Goal: Task Accomplishment & Management: Use online tool/utility

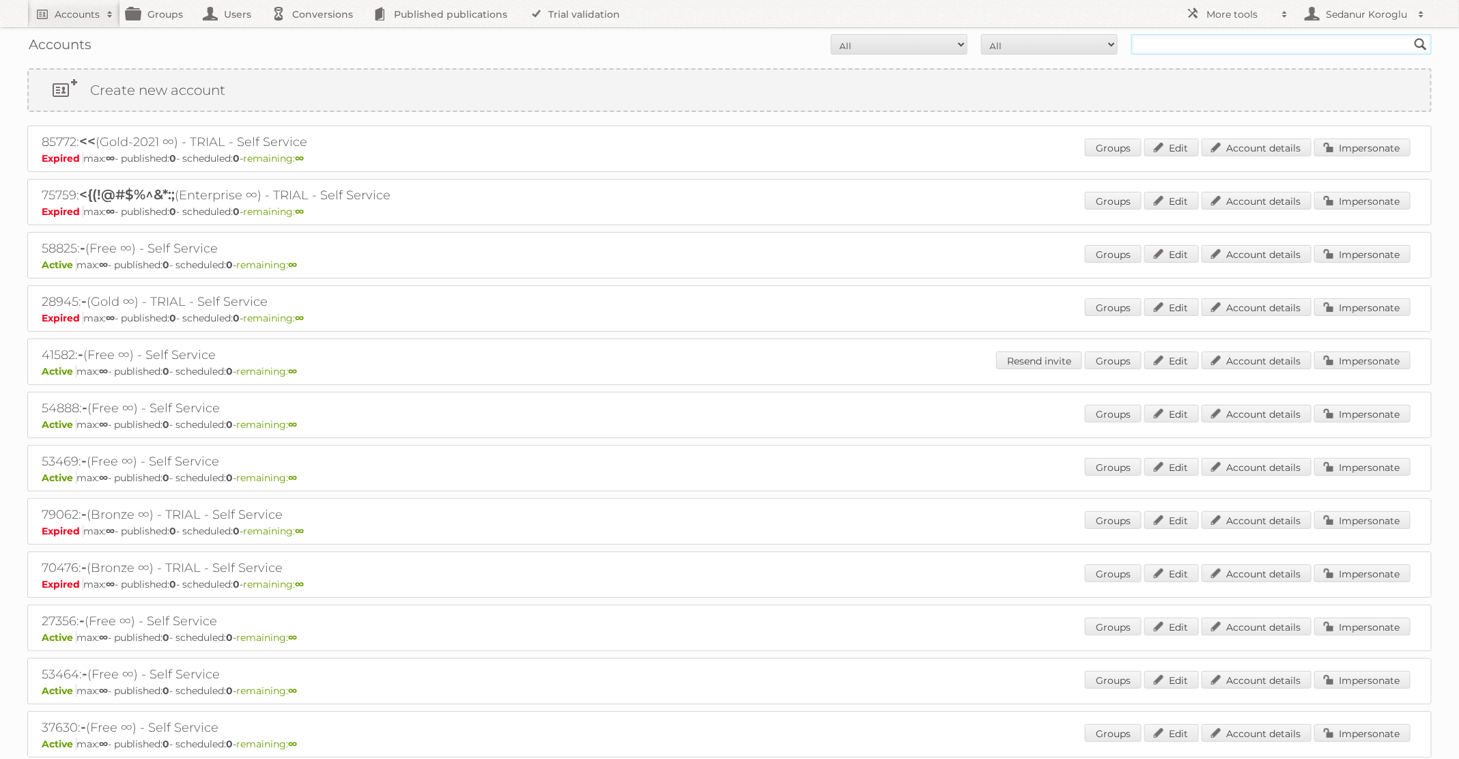
click at [1222, 48] on input "text" at bounding box center [1281, 44] width 300 height 20
type input "TFG"
click at [1410, 34] on input "Search" at bounding box center [1420, 44] width 20 height 20
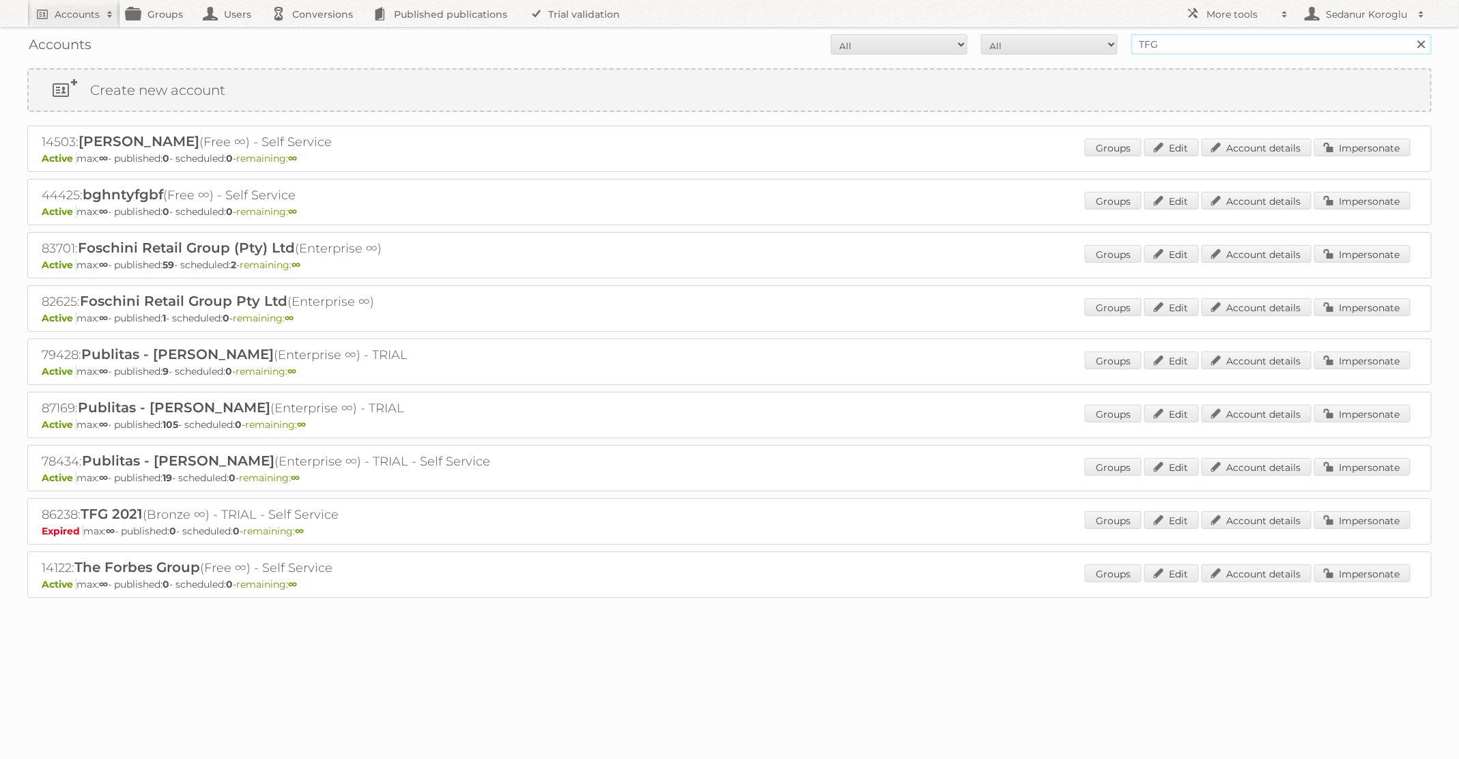
click at [1234, 50] on input "TFG" at bounding box center [1281, 44] width 300 height 20
type input "TFG media"
click at [1410, 34] on input "Search" at bounding box center [1420, 44] width 20 height 20
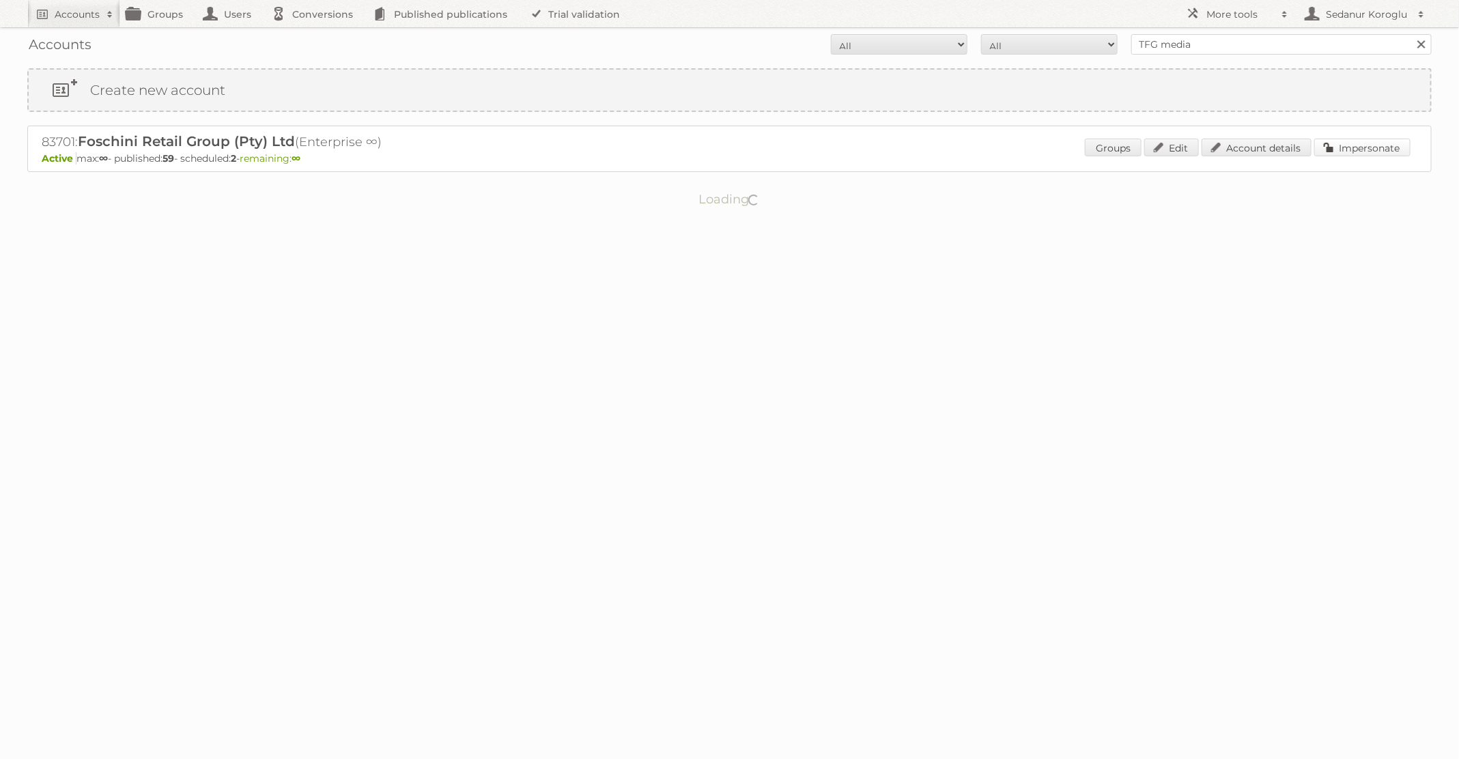
click at [1341, 154] on link "Impersonate" at bounding box center [1362, 148] width 96 height 18
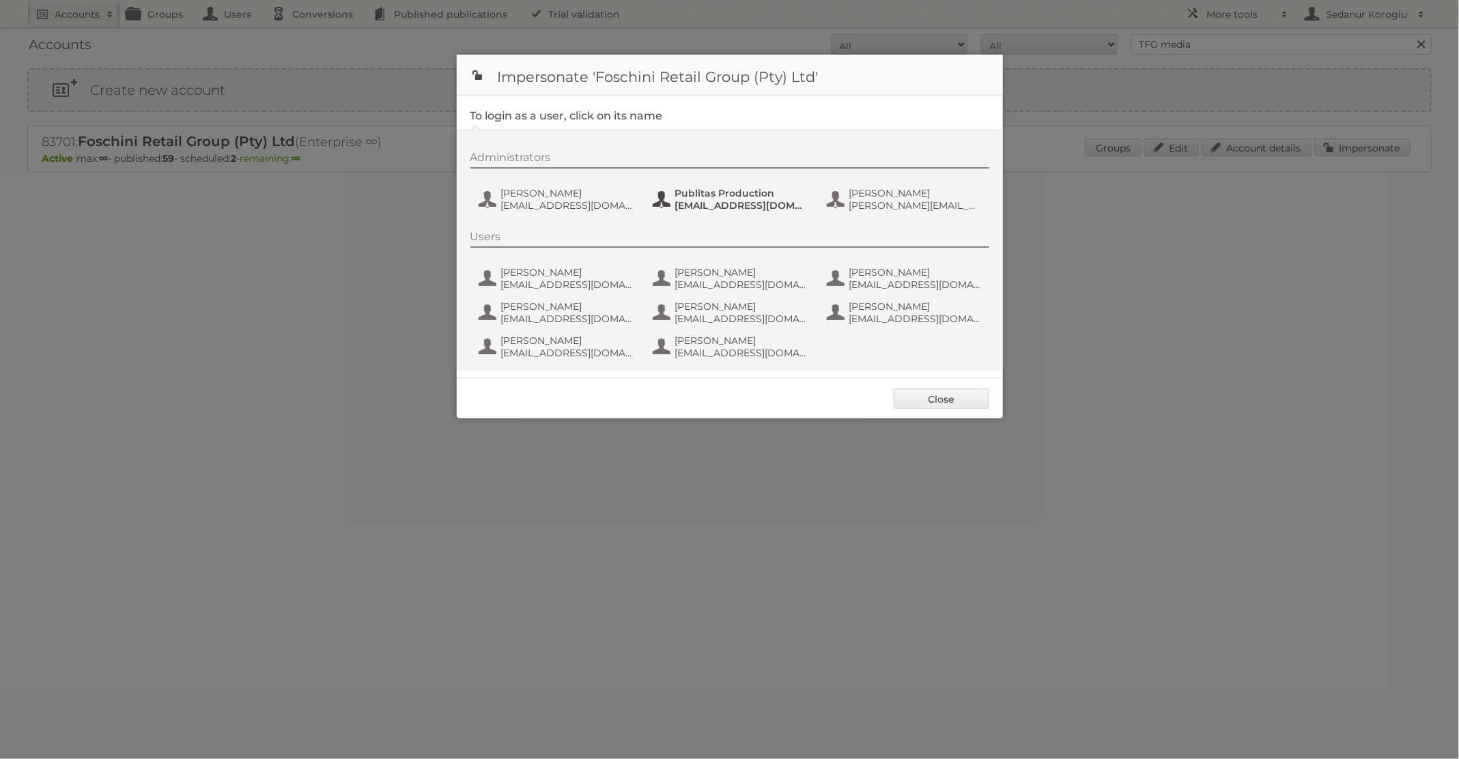
click at [735, 199] on span "[EMAIL_ADDRESS][DOMAIN_NAME]" at bounding box center [741, 205] width 132 height 12
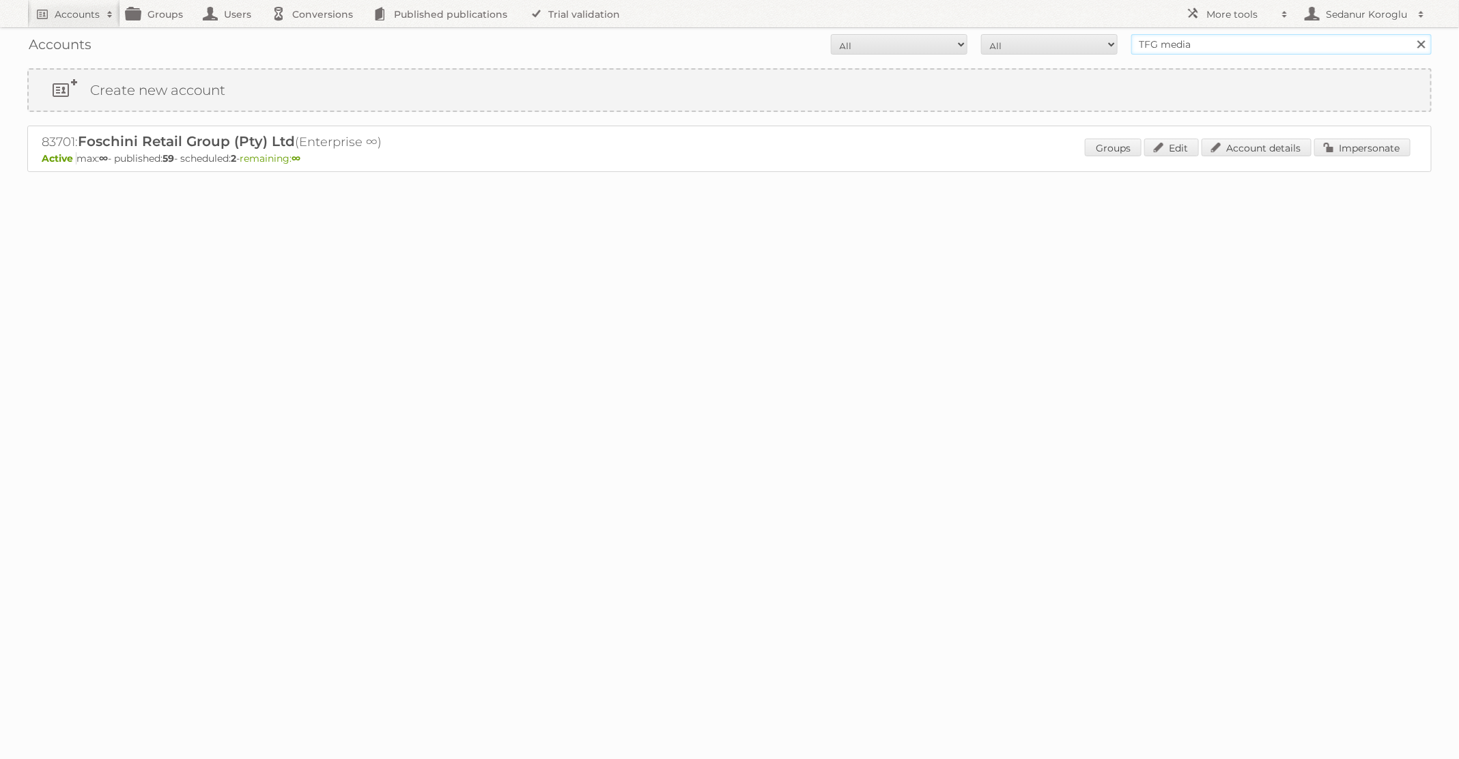
drag, startPoint x: 1203, startPoint y: 36, endPoint x: 1226, endPoint y: 48, distance: 25.3
click at [1226, 49] on input "TFG media" at bounding box center [1281, 44] width 300 height 20
type input "B"
type input "Alimerka"
click at [1410, 34] on input "Search" at bounding box center [1420, 44] width 20 height 20
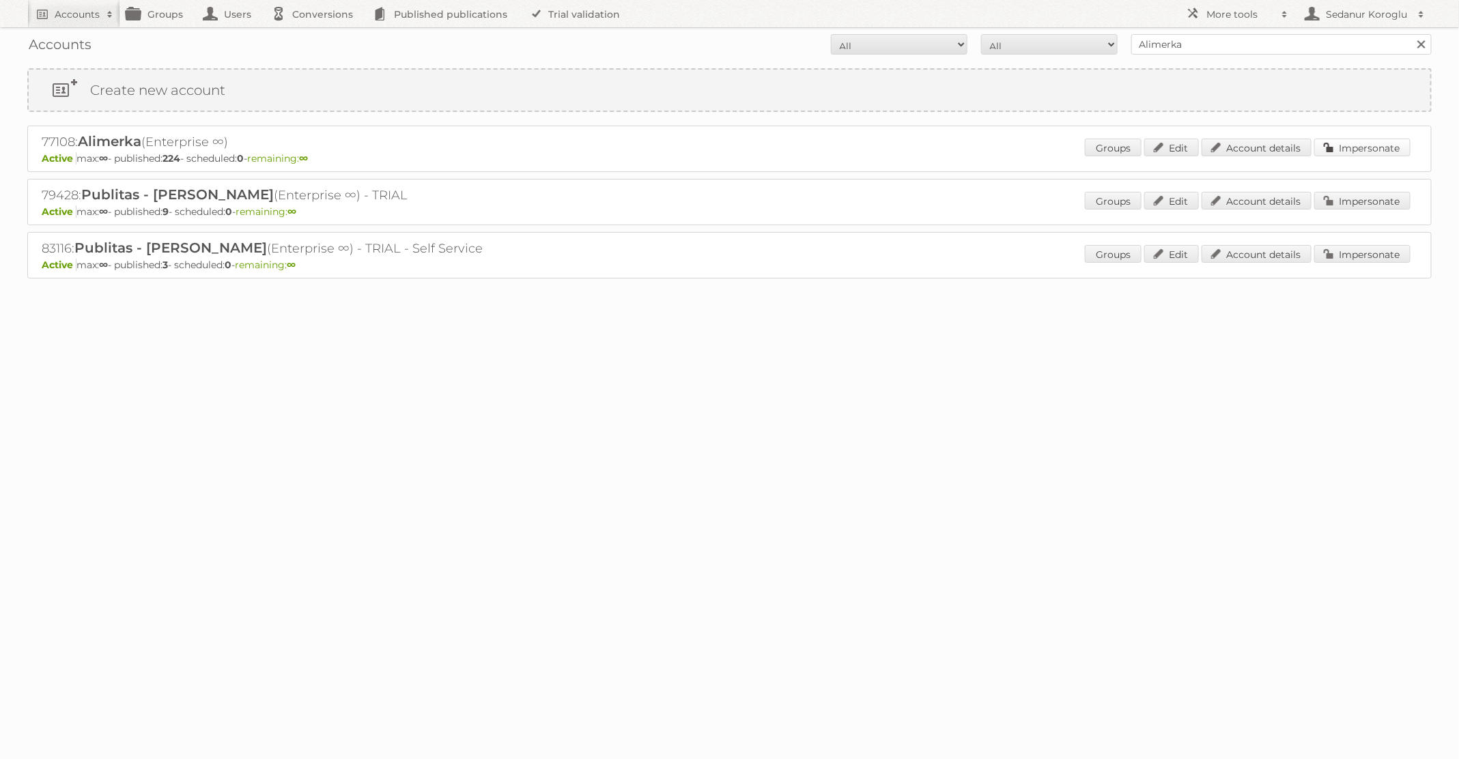
click at [1369, 141] on link "Impersonate" at bounding box center [1362, 148] width 96 height 18
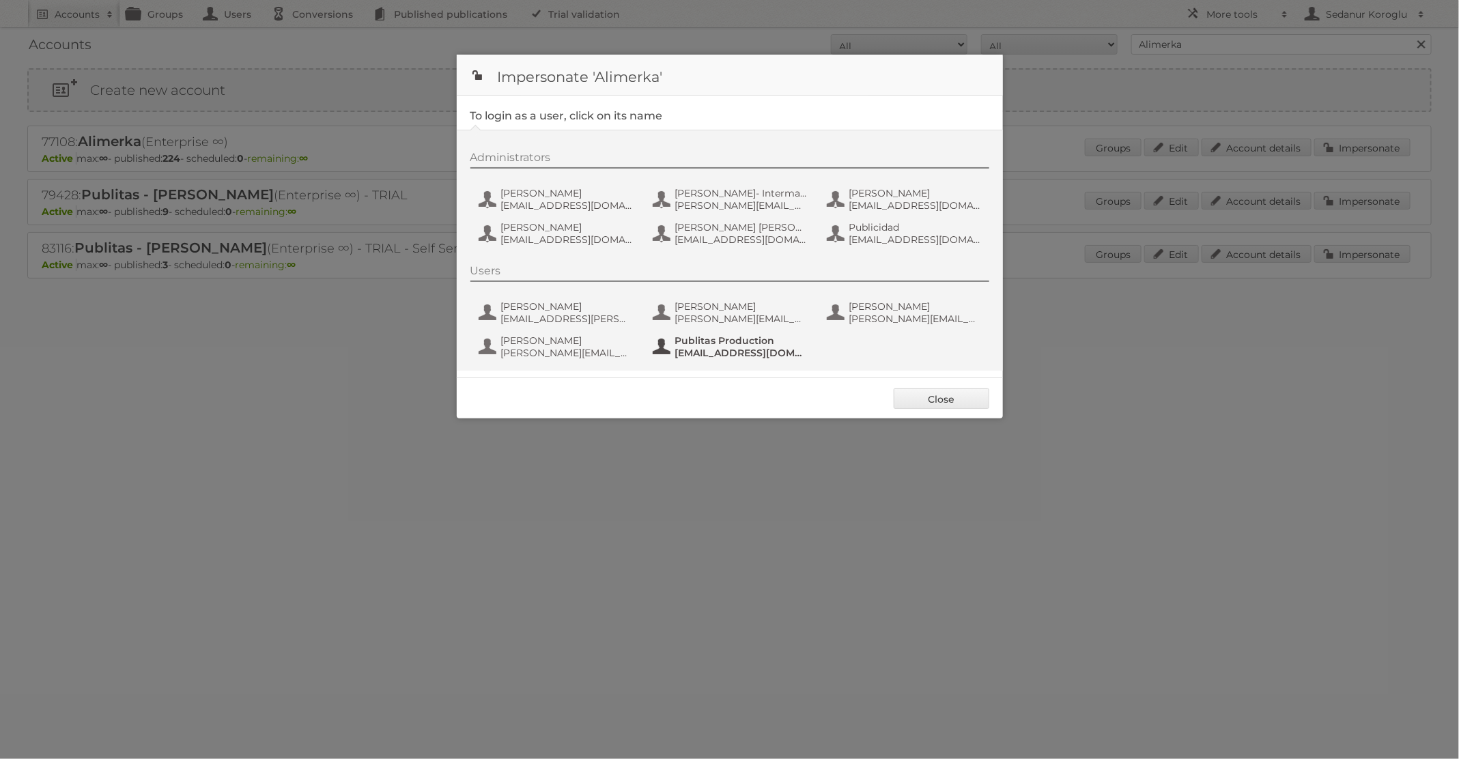
click at [773, 334] on span "Publitas Production" at bounding box center [741, 340] width 132 height 12
